Goal: Task Accomplishment & Management: Manage account settings

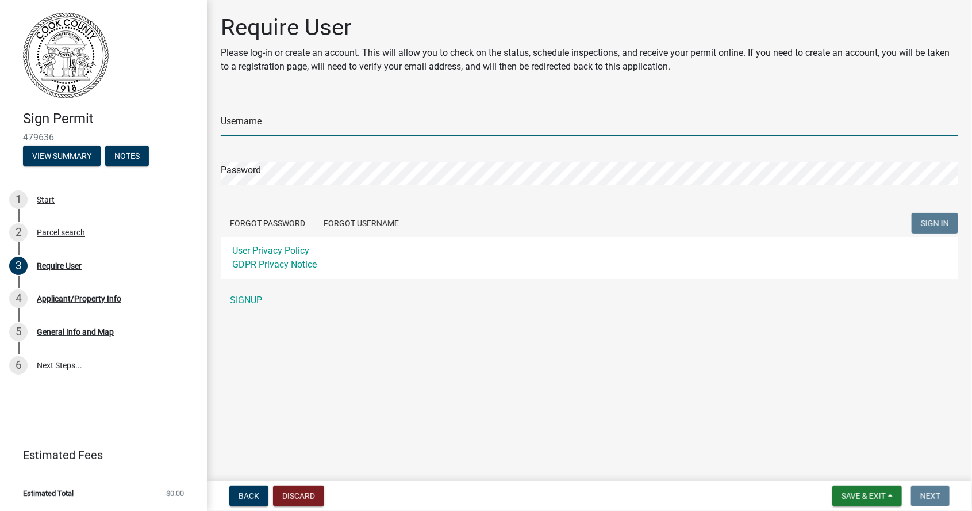
click at [297, 120] on input "Username" at bounding box center [590, 125] width 738 height 24
type input "b"
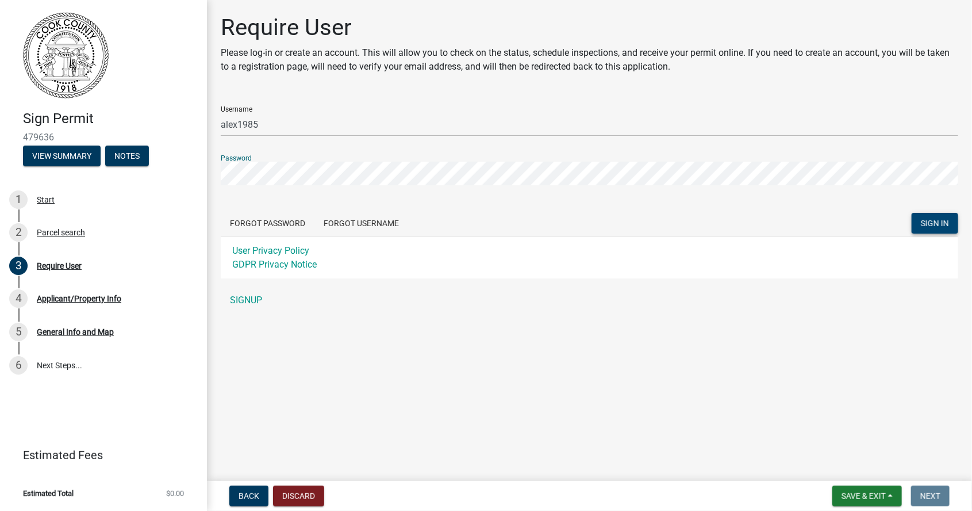
click at [930, 231] on button "SIGN IN" at bounding box center [935, 223] width 47 height 21
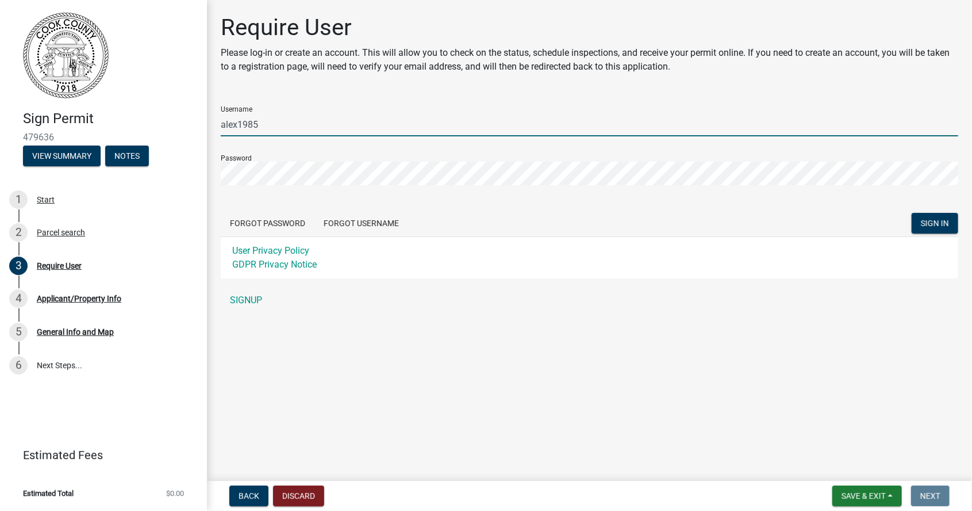
click at [436, 134] on input "alex1985" at bounding box center [590, 125] width 738 height 24
type input "alex1984"
click at [933, 231] on button "SIGN IN" at bounding box center [935, 223] width 47 height 21
